Goal: Task Accomplishment & Management: Use online tool/utility

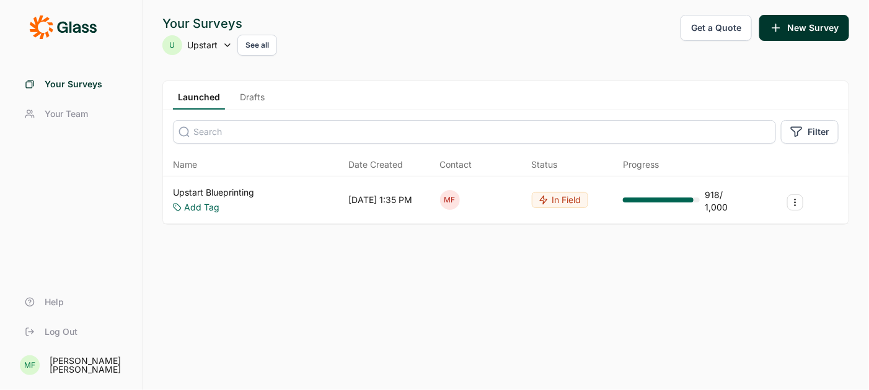
click at [229, 42] on icon at bounding box center [227, 45] width 10 height 10
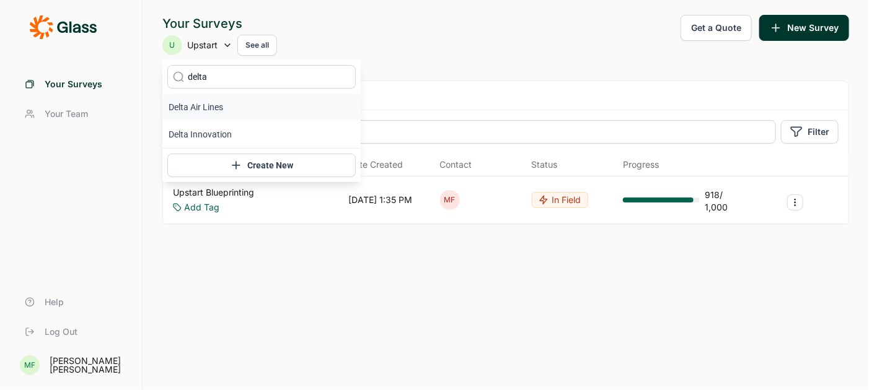
type input "delta"
click at [208, 110] on li "Delta Air Lines" at bounding box center [261, 107] width 198 height 27
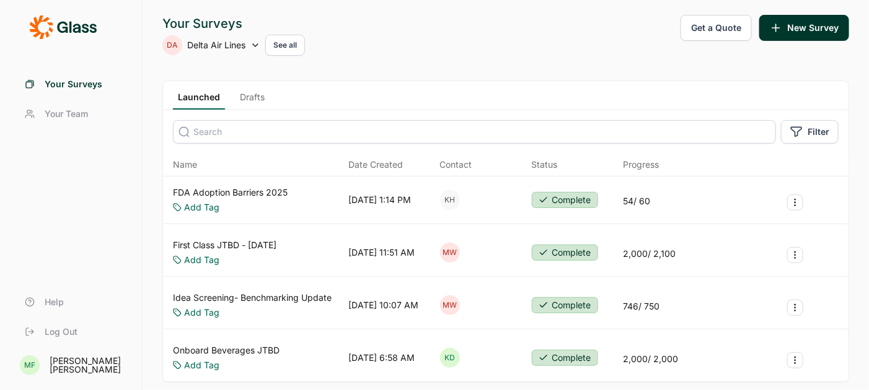
click at [253, 92] on link "Drafts" at bounding box center [252, 100] width 35 height 19
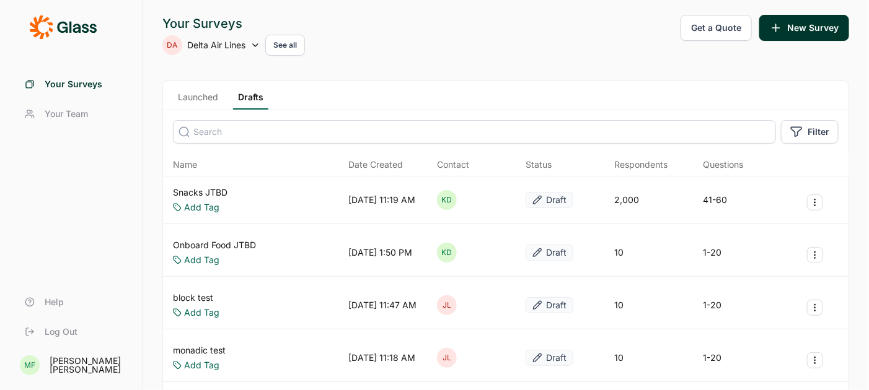
click at [206, 190] on link "Snacks JTBD" at bounding box center [200, 193] width 55 height 12
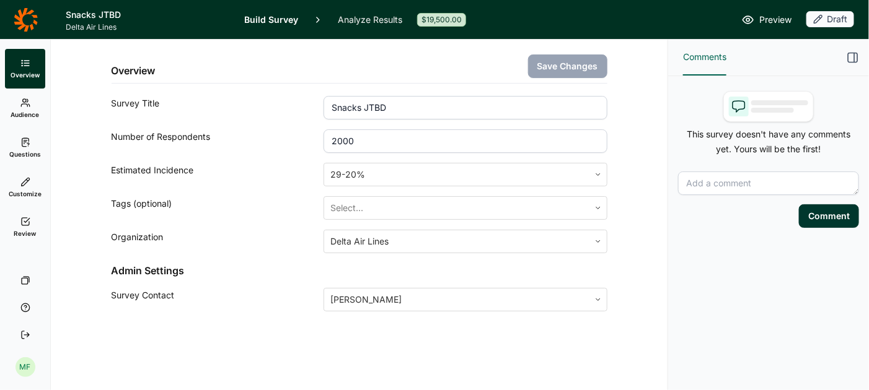
click at [351, 17] on link "Analyze Results" at bounding box center [370, 19] width 64 height 39
